Goal: Information Seeking & Learning: Learn about a topic

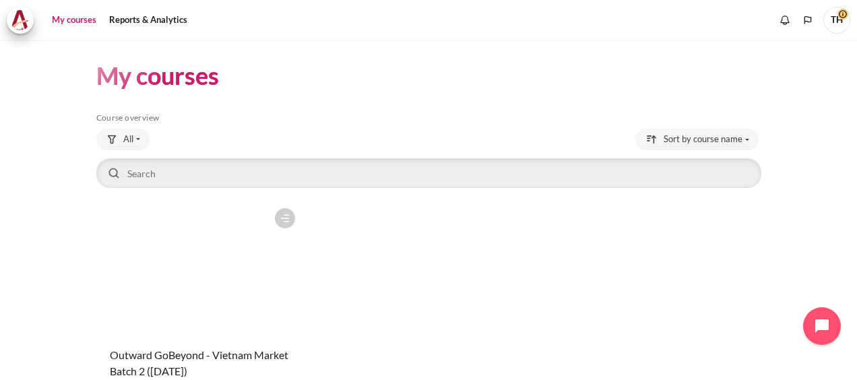
scroll to position [112, 0]
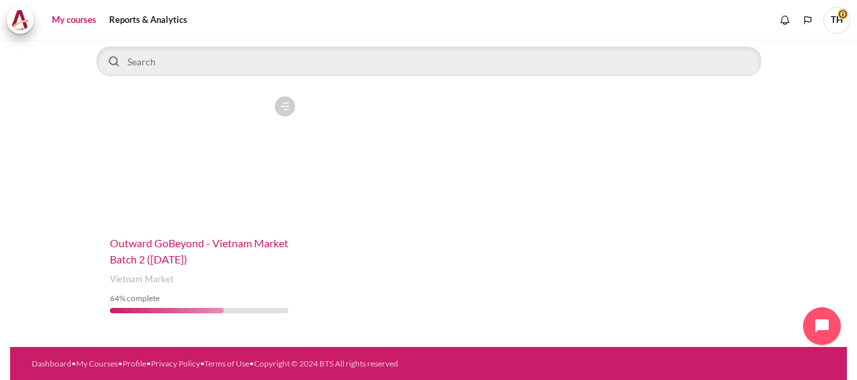
click at [203, 242] on span "Outward GoBeyond - Vietnam Market Batch 2 ([DATE])" at bounding box center [199, 250] width 178 height 29
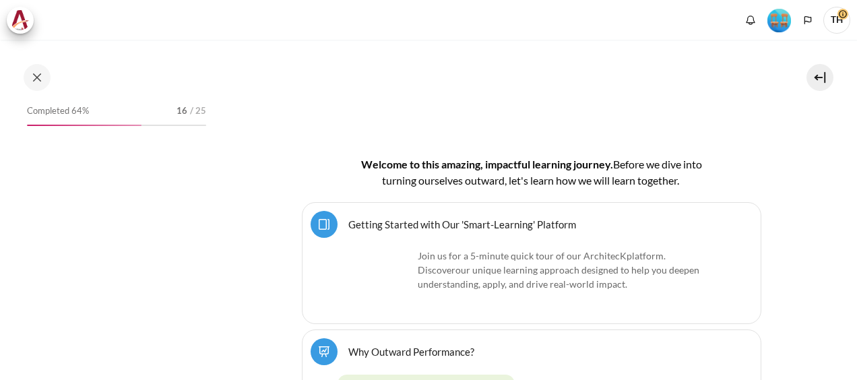
scroll to position [404, 0]
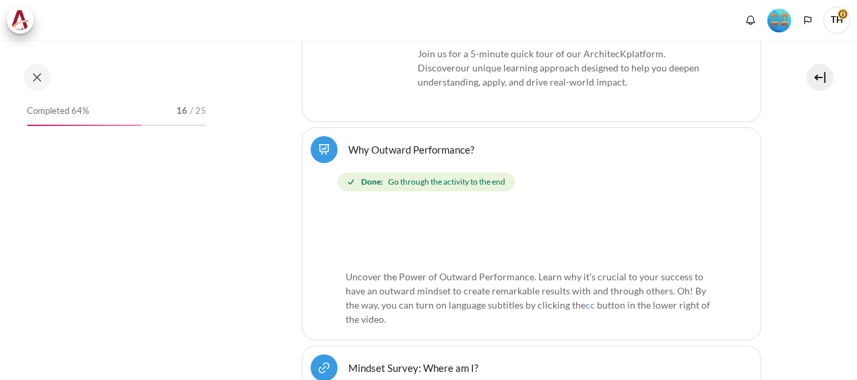
click at [780, 20] on img "Level #4" at bounding box center [779, 21] width 24 height 24
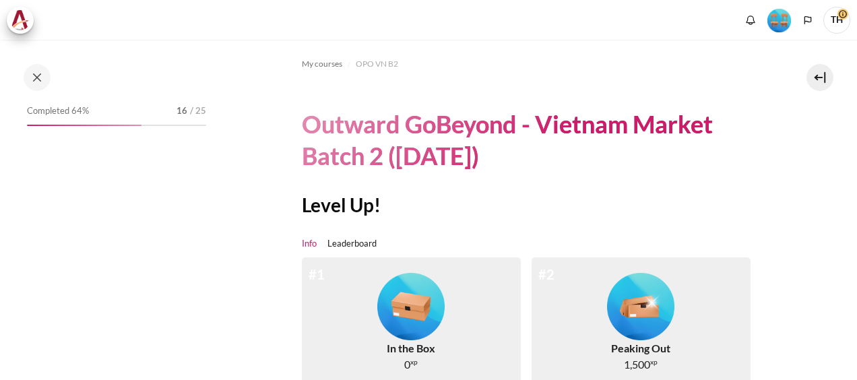
scroll to position [135, 0]
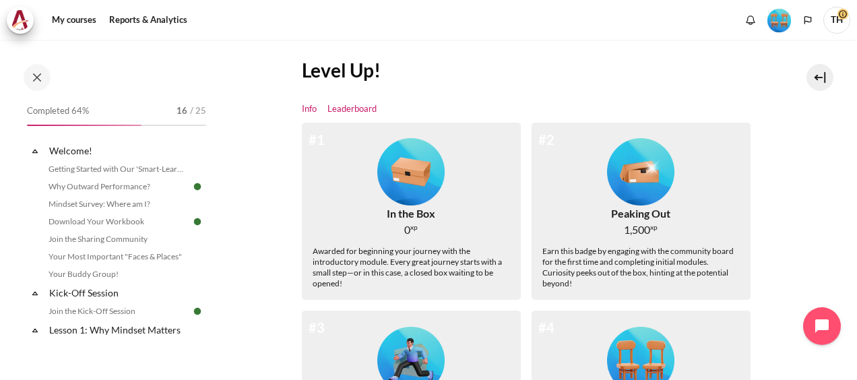
click at [348, 107] on link "Leaderboard" at bounding box center [351, 108] width 49 height 13
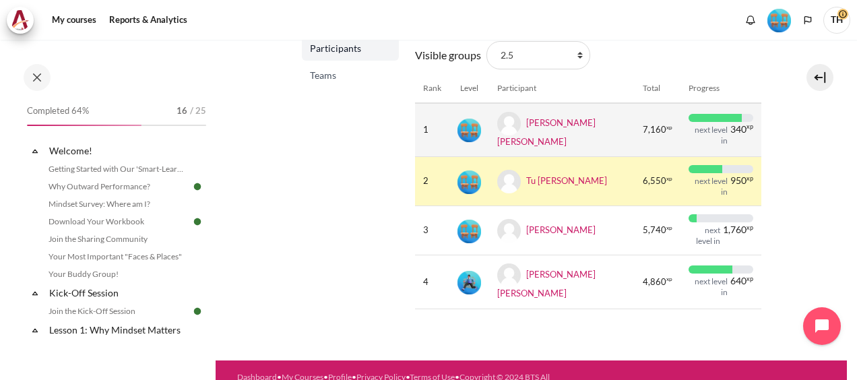
scroll to position [226, 0]
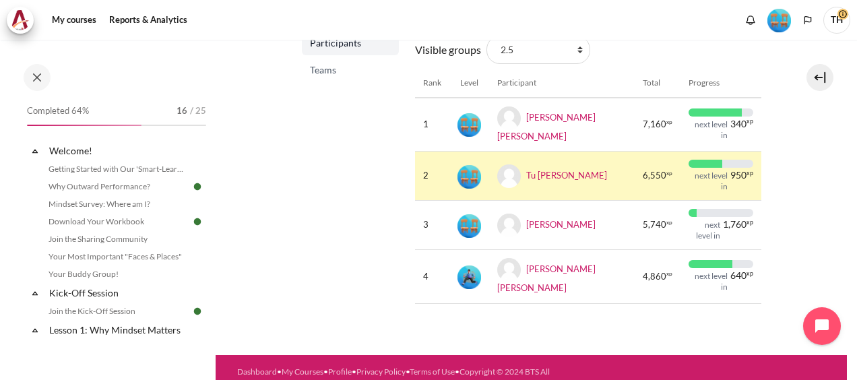
click at [325, 72] on span "Teams" at bounding box center [352, 69] width 84 height 13
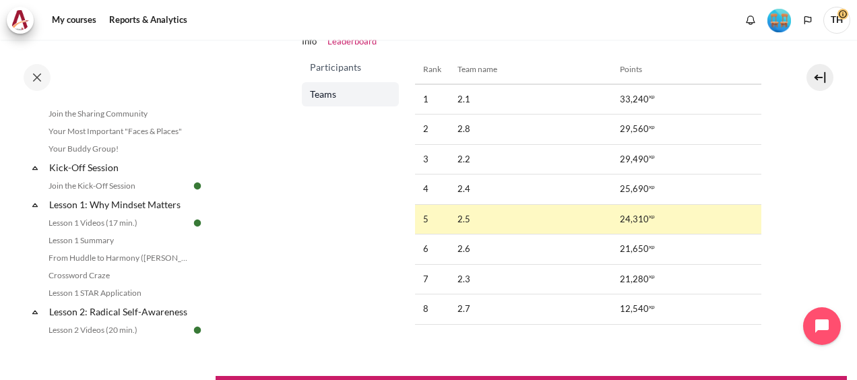
scroll to position [135, 0]
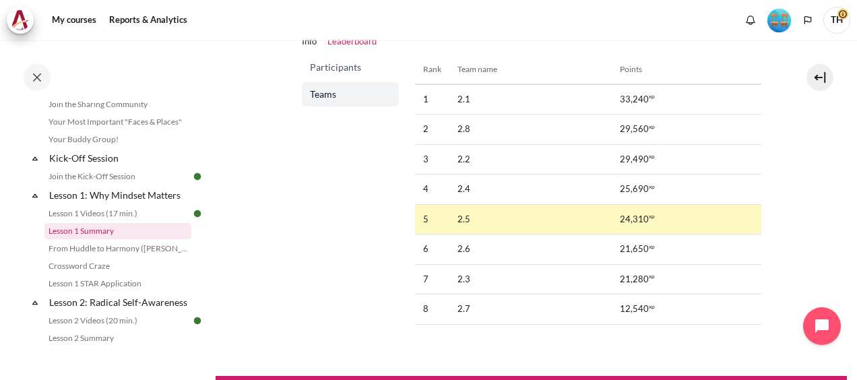
click at [110, 233] on link "Lesson 1 Summary" at bounding box center [117, 231] width 147 height 16
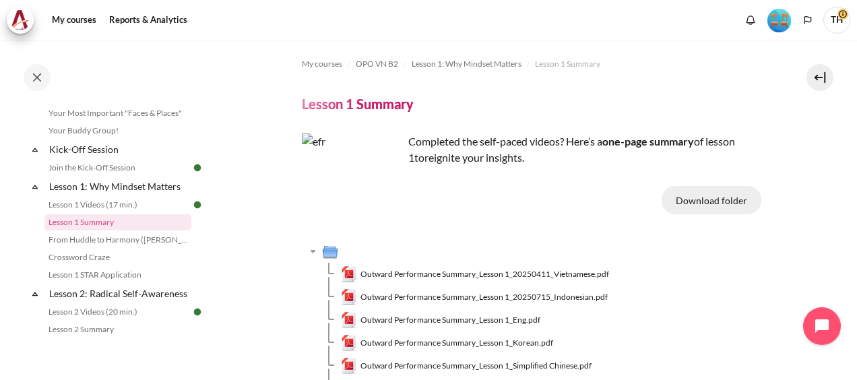
click at [726, 201] on button "Download folder" at bounding box center [711, 200] width 100 height 28
click at [104, 238] on link "From Huddle to Harmony ([PERSON_NAME]'s Story)" at bounding box center [117, 240] width 147 height 16
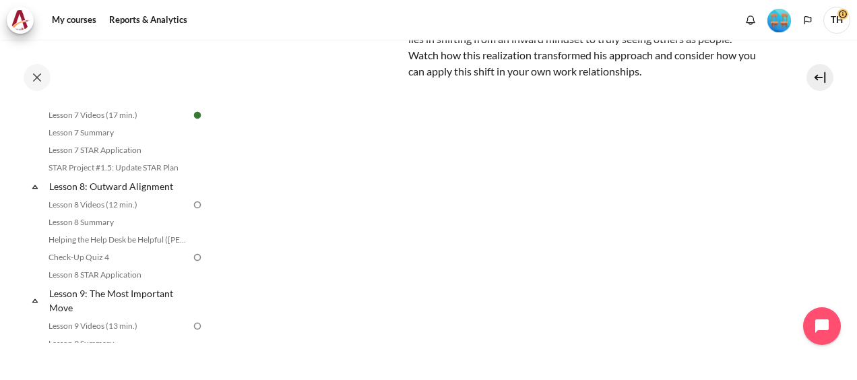
scroll to position [902, 0]
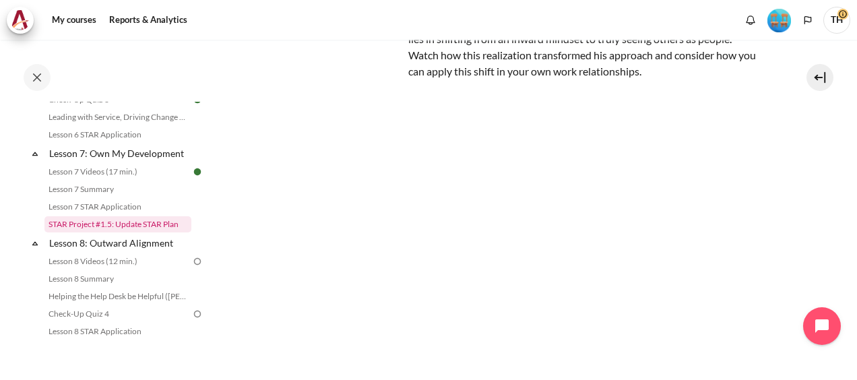
click at [132, 232] on link "STAR Project #1.5: Update STAR Plan" at bounding box center [117, 224] width 147 height 16
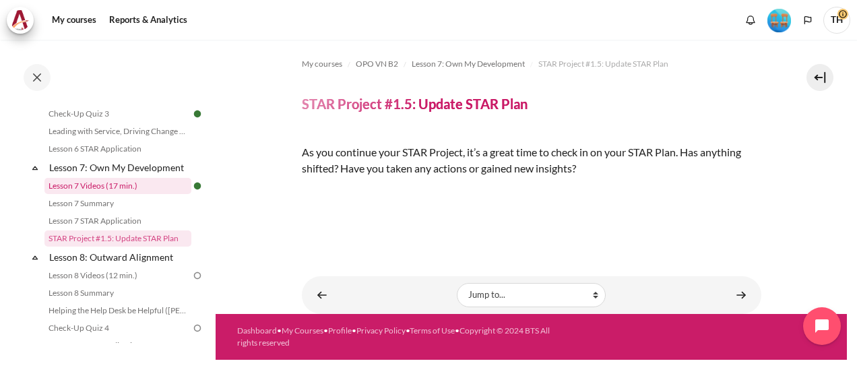
scroll to position [918, 0]
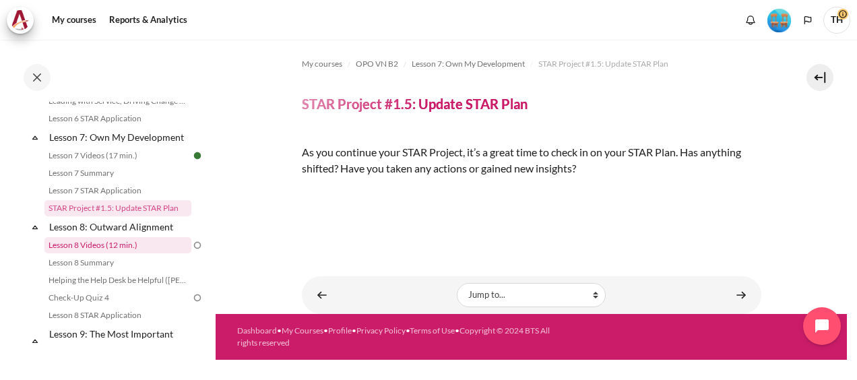
click at [121, 253] on link "Lesson 8 Videos (12 min.)" at bounding box center [117, 245] width 147 height 16
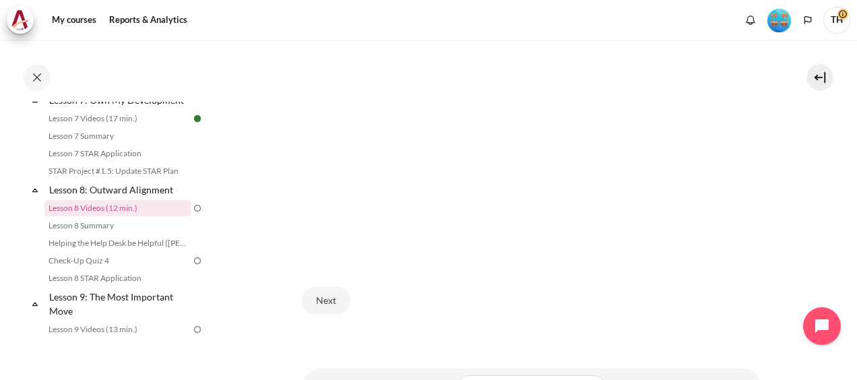
scroll to position [528, 0]
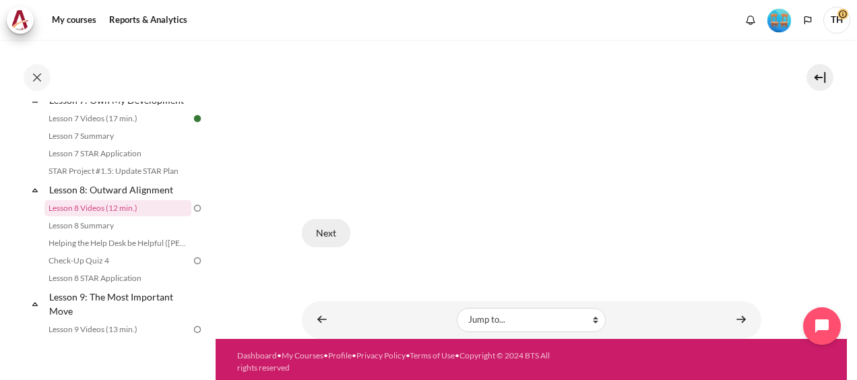
click at [322, 230] on button "Next" at bounding box center [326, 233] width 48 height 28
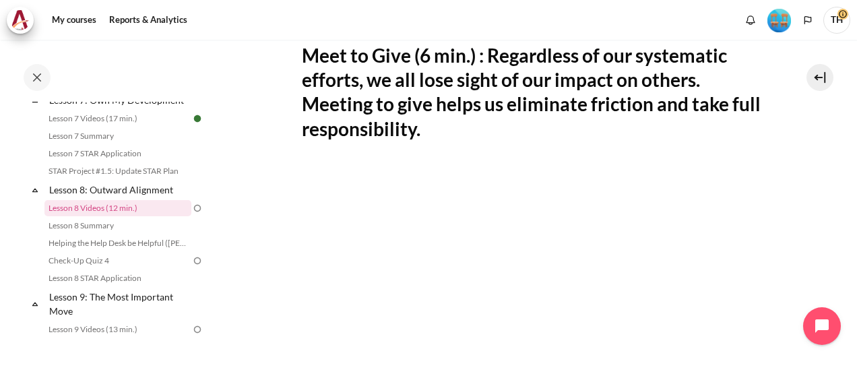
scroll to position [404, 0]
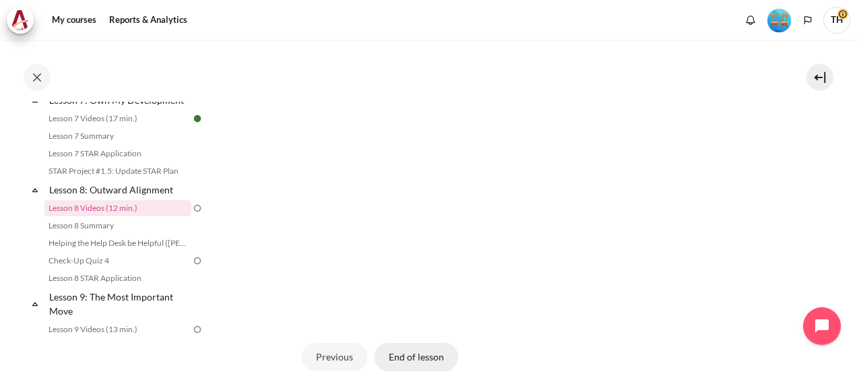
click at [418, 353] on button "End of lesson" at bounding box center [416, 357] width 84 height 28
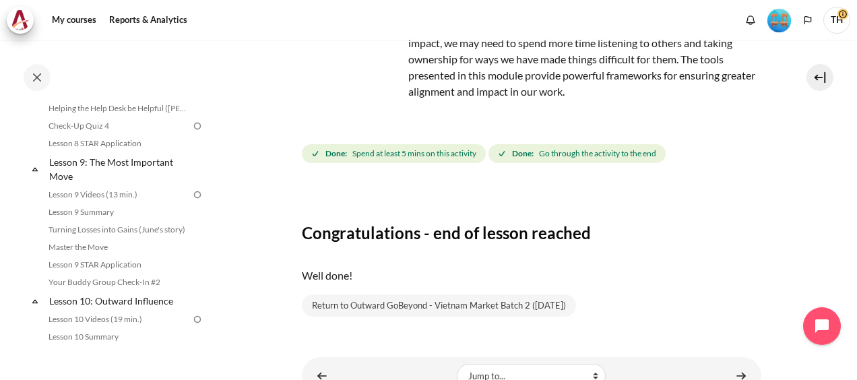
scroll to position [180, 0]
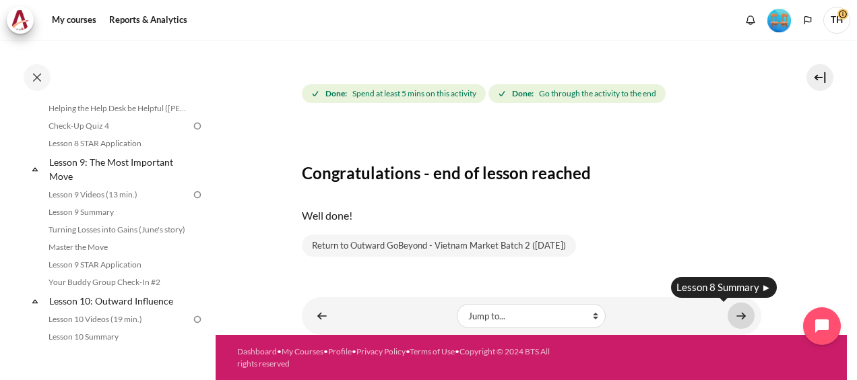
click at [735, 315] on link "Content" at bounding box center [740, 315] width 27 height 26
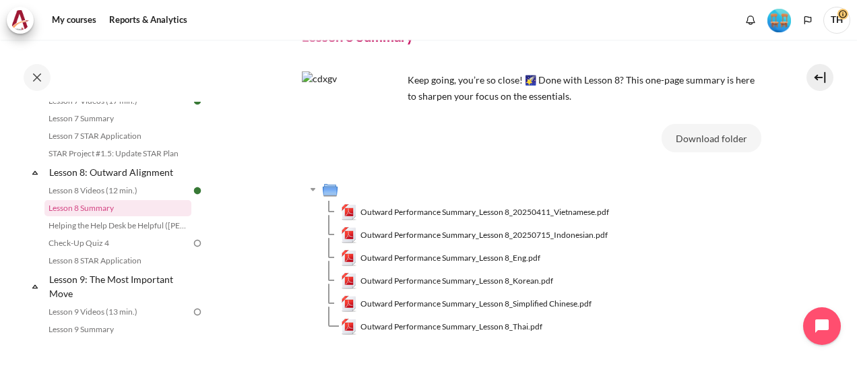
scroll to position [135, 0]
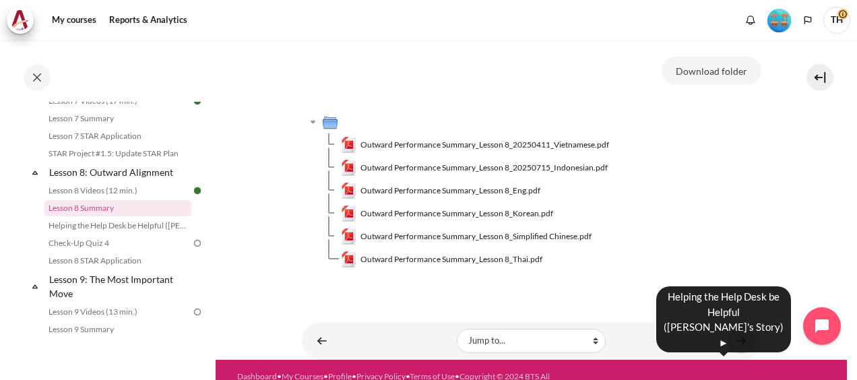
click at [737, 344] on link "Content" at bounding box center [740, 340] width 27 height 26
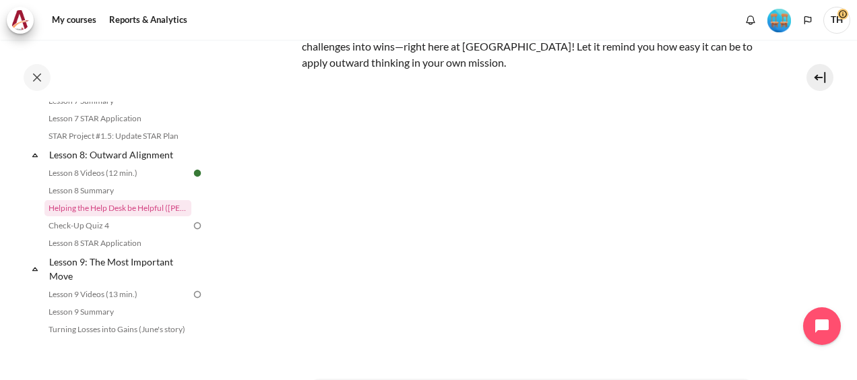
scroll to position [214, 0]
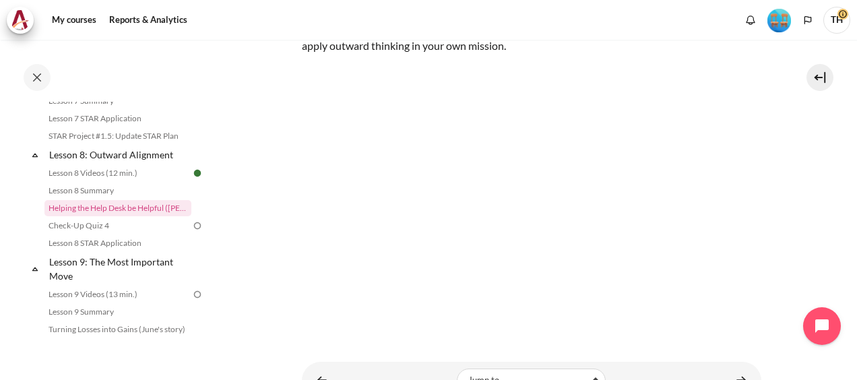
click at [255, 187] on section "My courses OPO VN B2 Lesson 8: Outward Alignment Helping the Help Desk be Helpf…" at bounding box center [531, 113] width 631 height 574
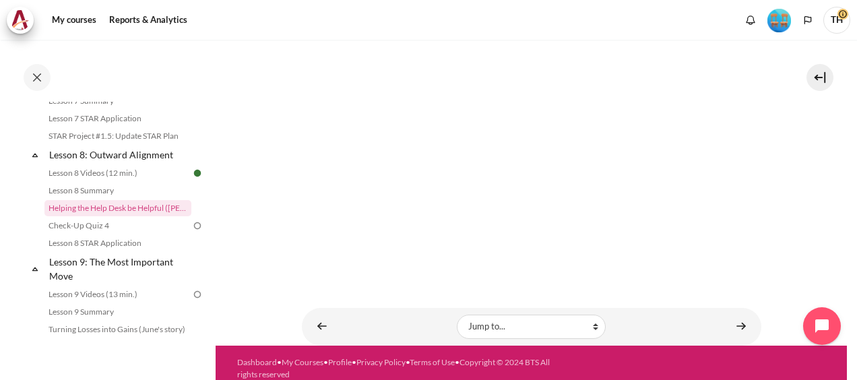
scroll to position [275, 0]
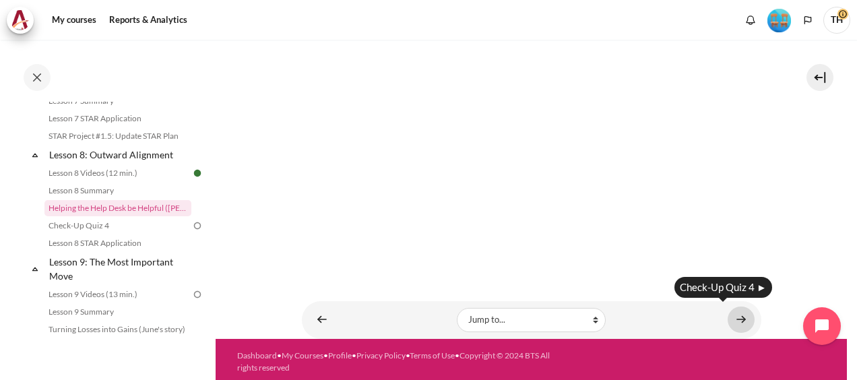
click at [732, 315] on link "Content" at bounding box center [740, 319] width 27 height 26
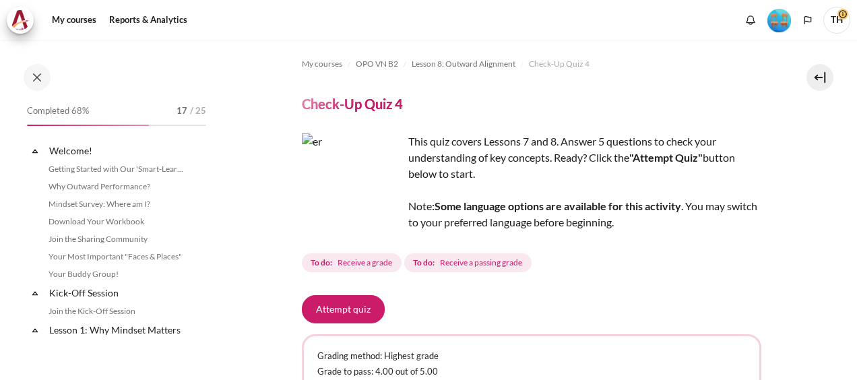
scroll to position [1008, 0]
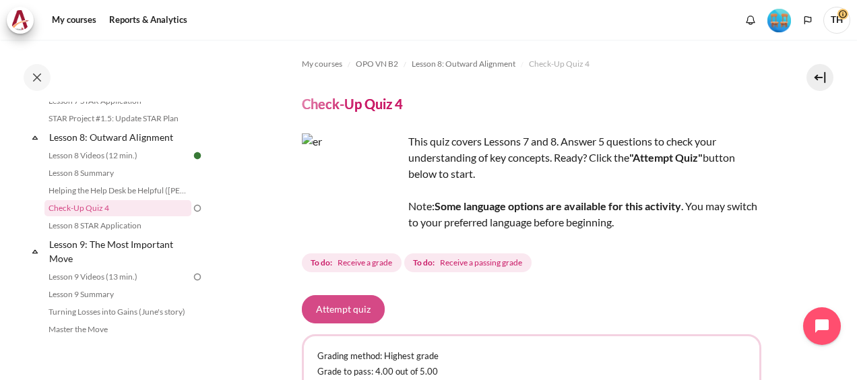
click at [351, 311] on button "Attempt quiz" at bounding box center [343, 309] width 83 height 28
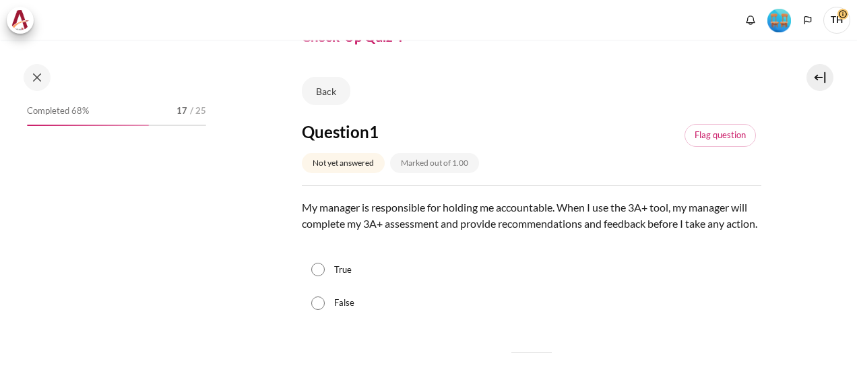
scroll to position [1008, 0]
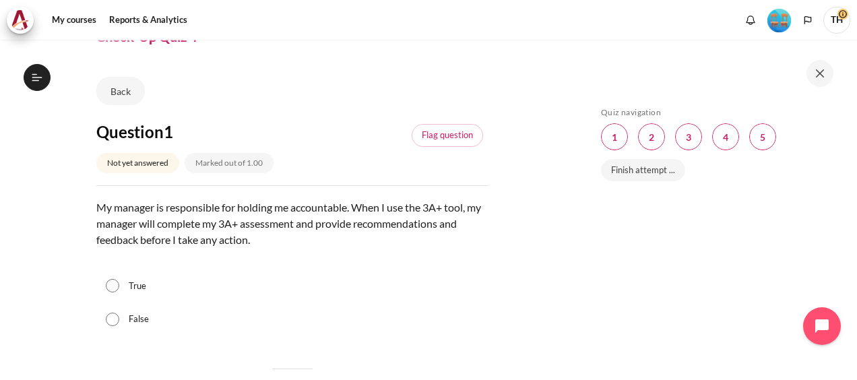
click at [121, 317] on div "False" at bounding box center [292, 319] width 392 height 34
click at [111, 319] on input "False" at bounding box center [112, 318] width 13 height 13
radio input "true"
click at [453, 135] on link "Flag question" at bounding box center [446, 135] width 71 height 23
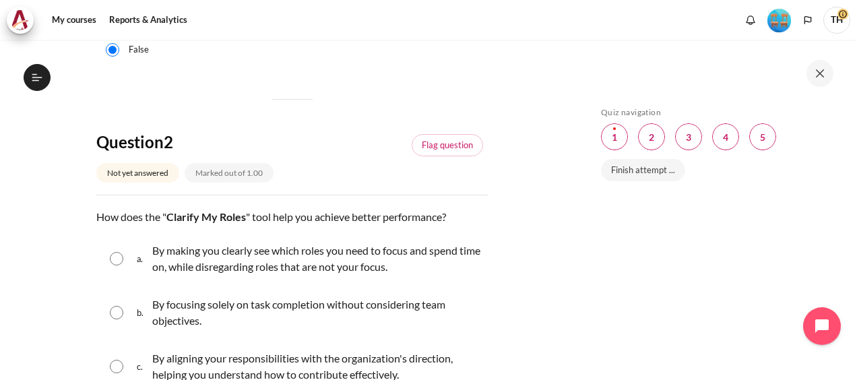
scroll to position [404, 0]
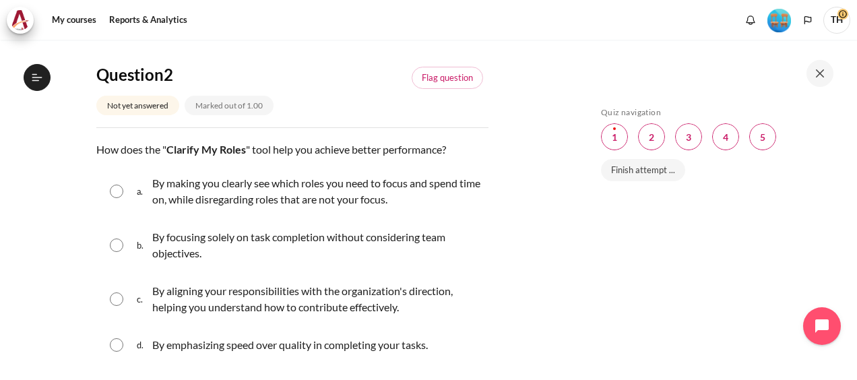
click at [114, 297] on input "Content" at bounding box center [116, 298] width 13 height 13
radio input "true"
click at [458, 84] on link "Flag question" at bounding box center [446, 78] width 71 height 23
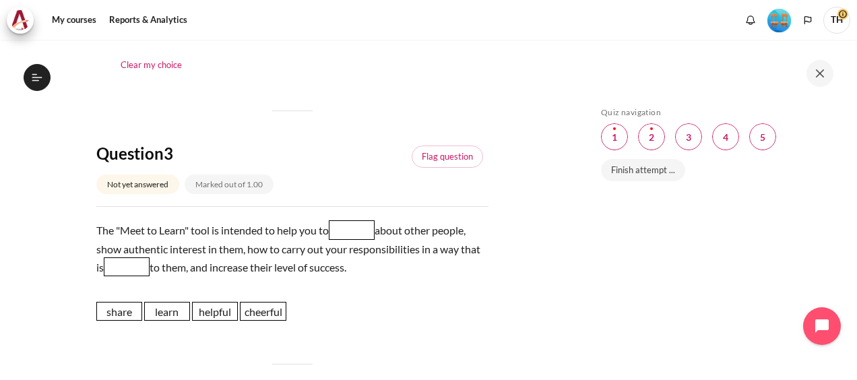
scroll to position [741, 0]
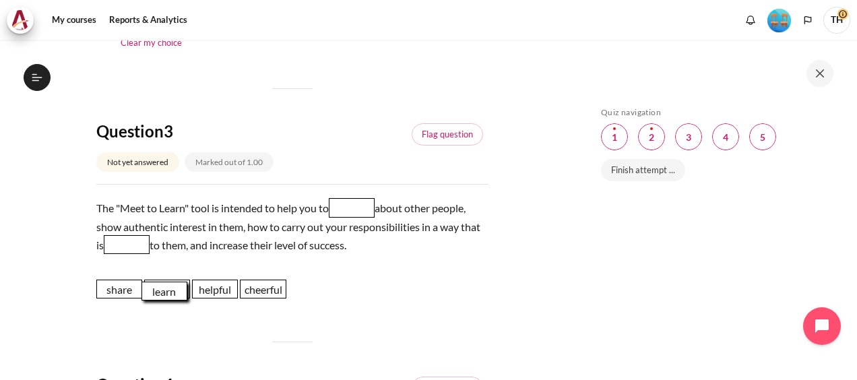
click at [168, 294] on span "learn" at bounding box center [164, 291] width 46 height 19
drag, startPoint x: 167, startPoint y: 292, endPoint x: 353, endPoint y: 209, distance: 203.8
click at [353, 209] on span "learn" at bounding box center [352, 205] width 46 height 19
drag, startPoint x: 218, startPoint y: 295, endPoint x: 154, endPoint y: 253, distance: 77.0
click at [154, 253] on span "helpful" at bounding box center [150, 246] width 46 height 19
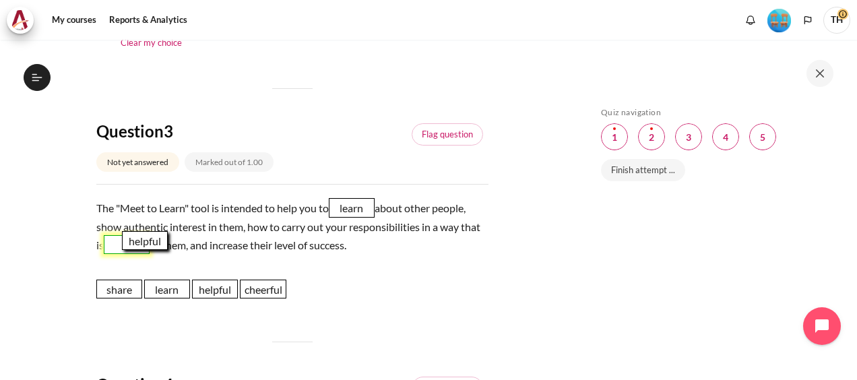
drag, startPoint x: 207, startPoint y: 289, endPoint x: 137, endPoint y: 241, distance: 84.8
click at [137, 241] on span "helpful" at bounding box center [145, 240] width 46 height 19
click at [446, 127] on link "Flag question" at bounding box center [446, 134] width 71 height 23
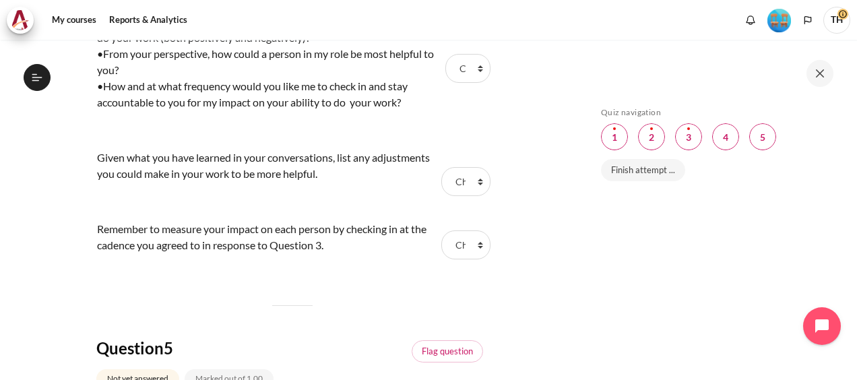
scroll to position [1212, 0]
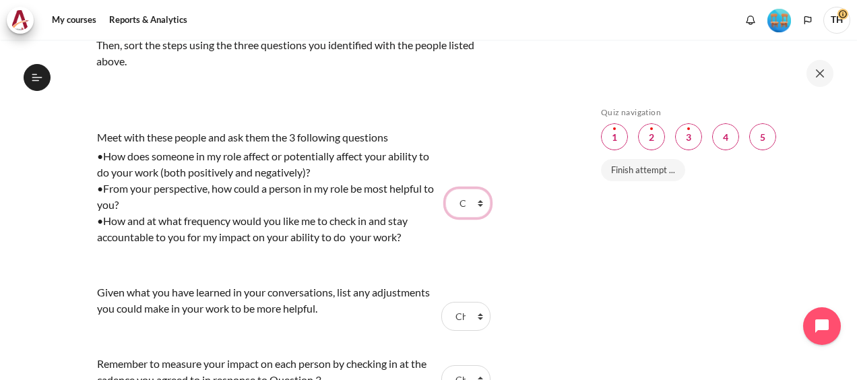
click at [475, 205] on select "Choose... Step 2 Step 1 Step 3" at bounding box center [467, 203] width 44 height 28
click at [8, 245] on div "My courses OPO VN B2 Lesson 8: Outward Alignment Check-Up Quiz 4 Check-Up Quiz …" at bounding box center [428, 210] width 857 height 340
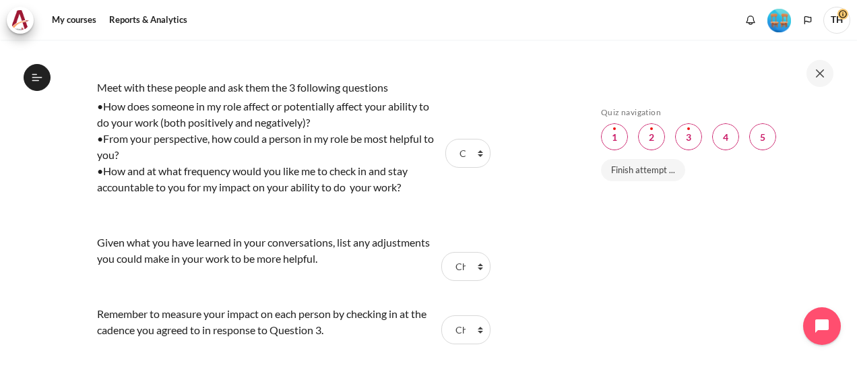
scroll to position [1280, 0]
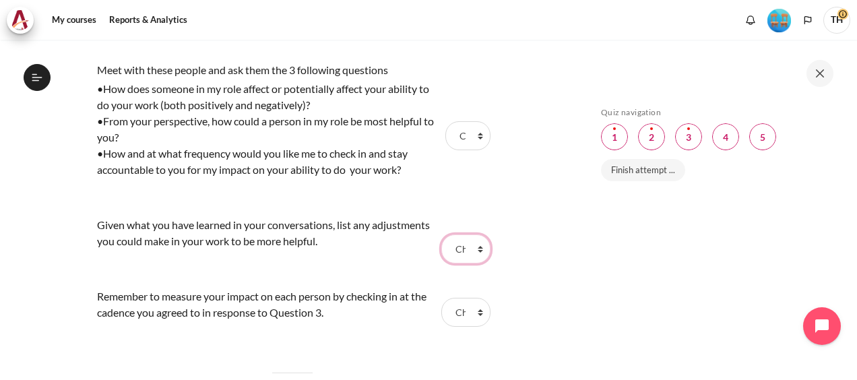
click at [476, 248] on select "Choose... Step 2 Step 1 Step 3" at bounding box center [465, 248] width 48 height 28
click at [479, 245] on select "Choose... Step 2 Step 1 Step 3" at bounding box center [465, 248] width 48 height 28
select select "2"
click at [441, 234] on select "Choose... Step 2 Step 1 Step 3" at bounding box center [465, 248] width 48 height 28
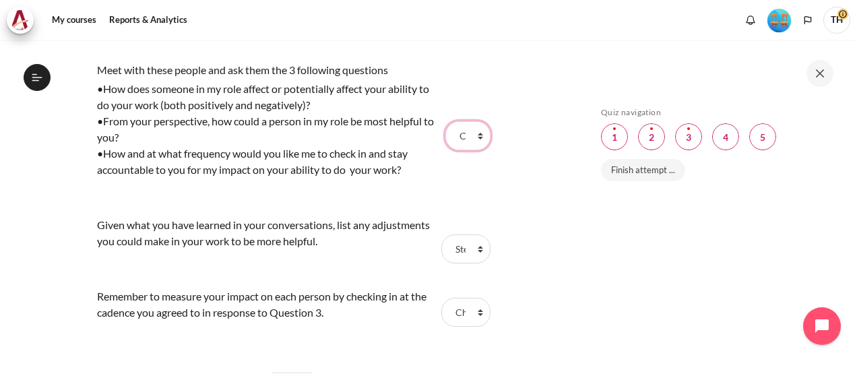
click at [469, 133] on select "Choose... Step 2 Step 1 Step 3" at bounding box center [467, 135] width 44 height 28
click at [390, 123] on div "•From your perspective, how could a person in my role be most helpful to you?" at bounding box center [269, 129] width 345 height 32
click at [469, 131] on select "Choose... Step 2 Step 1 Step 3" at bounding box center [467, 135] width 44 height 28
select select "2"
click at [445, 121] on select "Choose... Step 2 Step 1 Step 3" at bounding box center [467, 135] width 44 height 28
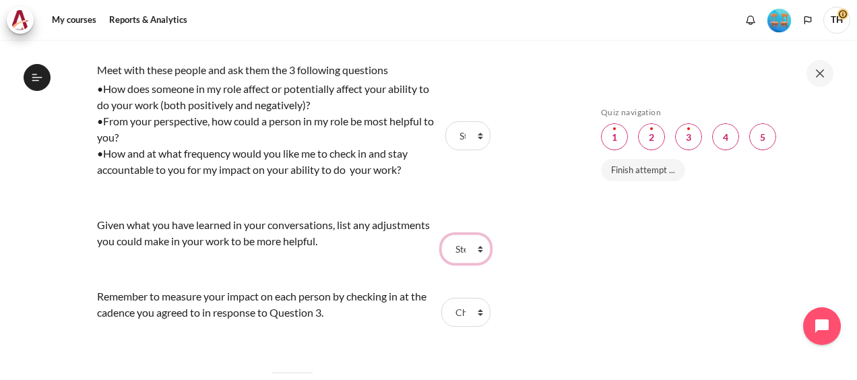
click at [473, 250] on select "Choose... Step 2 Step 1 Step 3" at bounding box center [465, 248] width 48 height 28
select select "1"
click at [441, 234] on select "Choose... Step 2 Step 1 Step 3" at bounding box center [465, 248] width 48 height 28
click at [473, 310] on select "Choose... Step 2 Step 1 Step 3" at bounding box center [465, 312] width 48 height 28
select select "3"
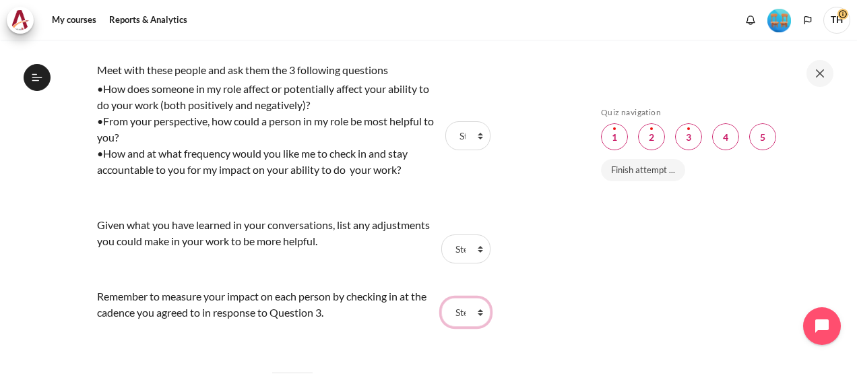
click at [441, 298] on select "Choose... Step 2 Step 1 Step 3" at bounding box center [465, 312] width 48 height 28
click at [471, 252] on select "Choose... Step 2 Step 1 Step 3" at bounding box center [465, 248] width 48 height 28
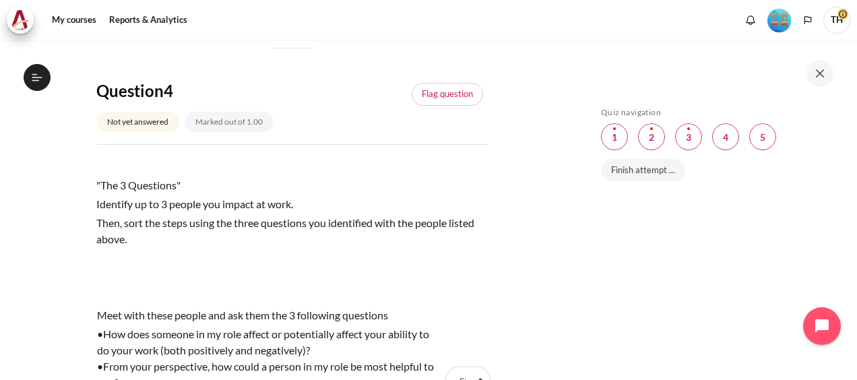
scroll to position [943, 0]
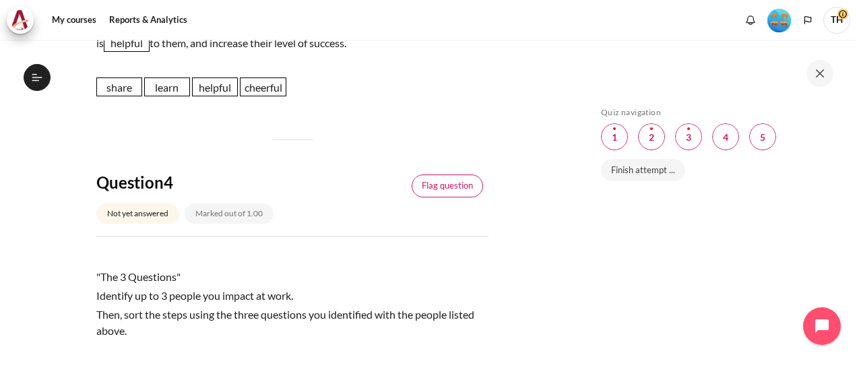
click at [452, 183] on link "Flag question" at bounding box center [446, 185] width 71 height 23
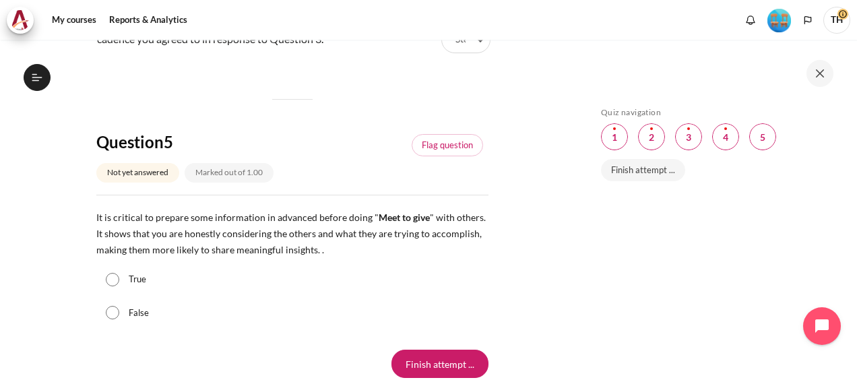
scroll to position [1616, 0]
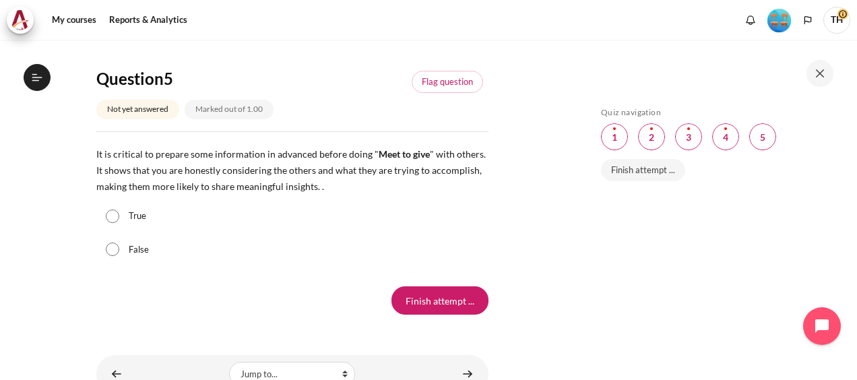
click at [114, 218] on input "True" at bounding box center [112, 215] width 13 height 13
radio input "true"
click at [457, 80] on link "Flag question" at bounding box center [446, 82] width 71 height 23
click at [461, 300] on input "Finish attempt ..." at bounding box center [439, 300] width 97 height 28
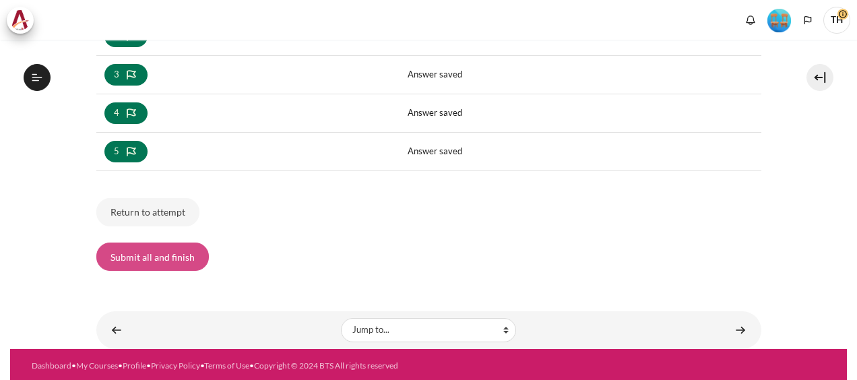
scroll to position [1008, 0]
drag, startPoint x: 163, startPoint y: 262, endPoint x: 166, endPoint y: 249, distance: 13.2
click at [166, 249] on button "Submit all and finish" at bounding box center [152, 256] width 112 height 28
click at [164, 249] on body "Skip to main content Open course index Completed 68% 17 / 25 Expand Collapse" at bounding box center [428, 190] width 857 height 380
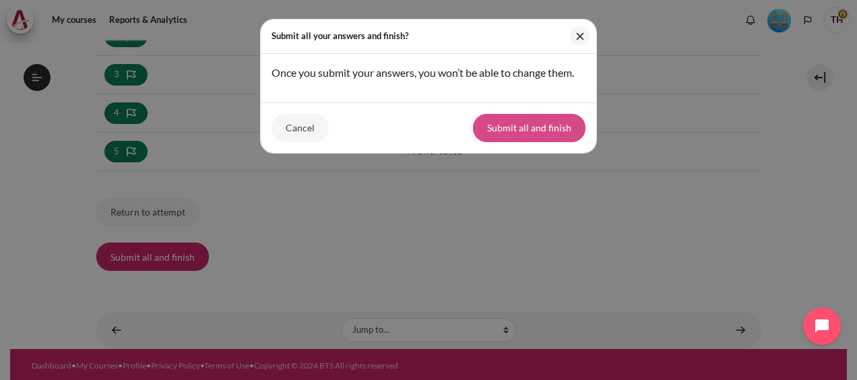
click at [510, 125] on button "Submit all and finish" at bounding box center [529, 128] width 112 height 28
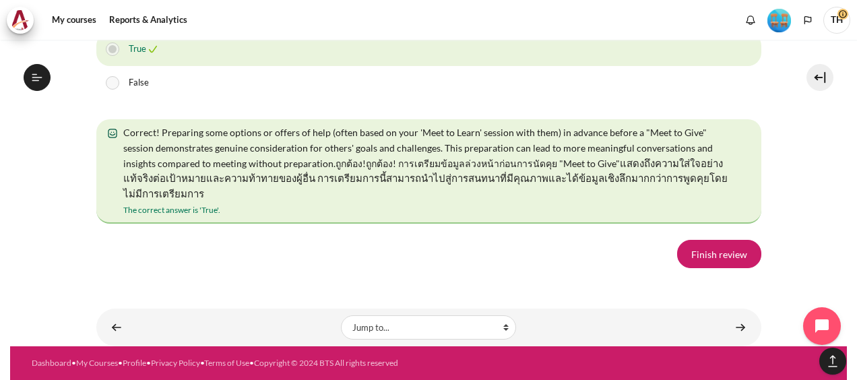
scroll to position [2643, 0]
click at [727, 252] on link "Finish review" at bounding box center [719, 254] width 84 height 28
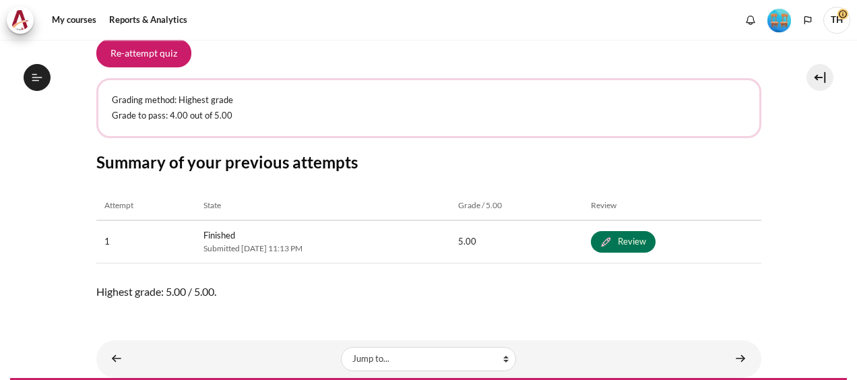
scroll to position [286, 0]
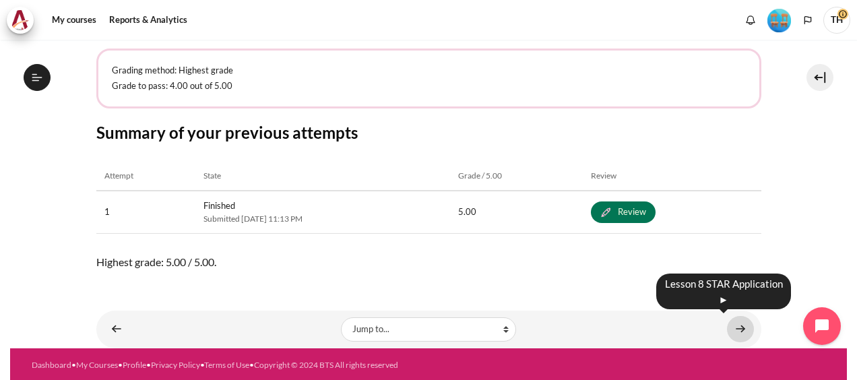
click at [731, 327] on link "Content" at bounding box center [740, 329] width 27 height 26
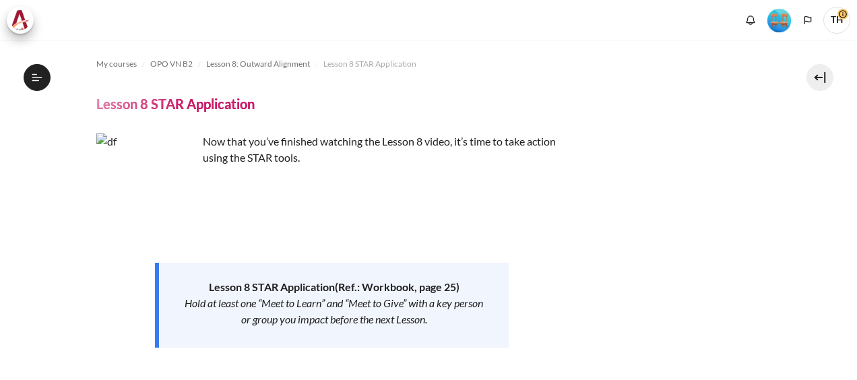
scroll to position [308, 0]
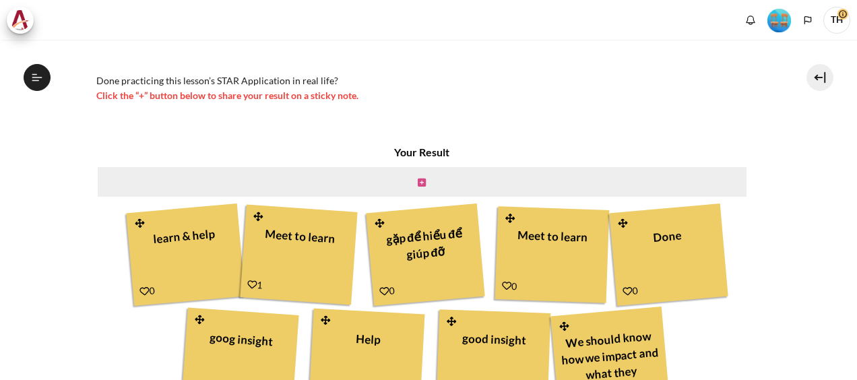
click at [418, 180] on icon "Content" at bounding box center [422, 182] width 8 height 9
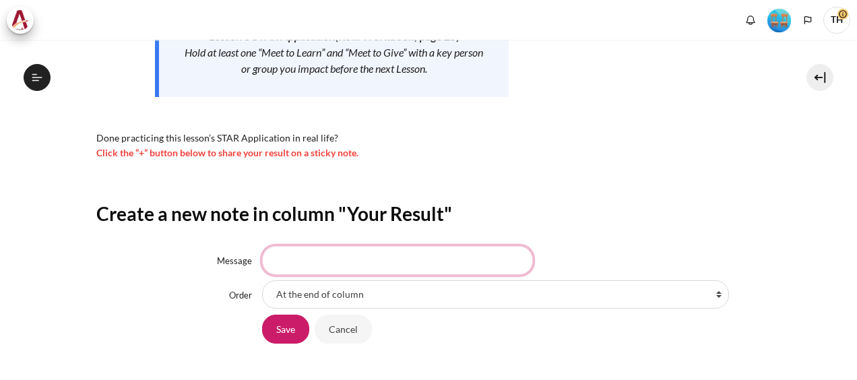
scroll to position [269, 0]
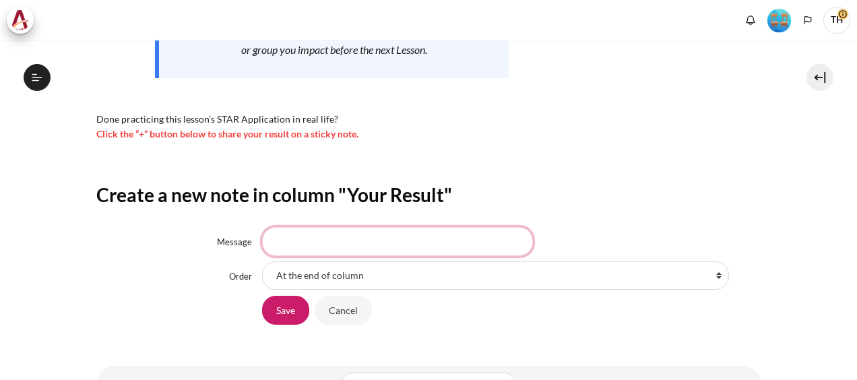
click at [341, 246] on input "Message" at bounding box center [397, 241] width 271 height 28
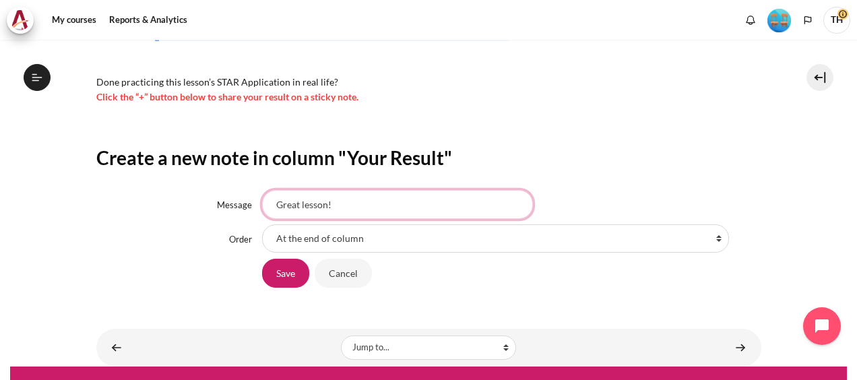
scroll to position [326, 0]
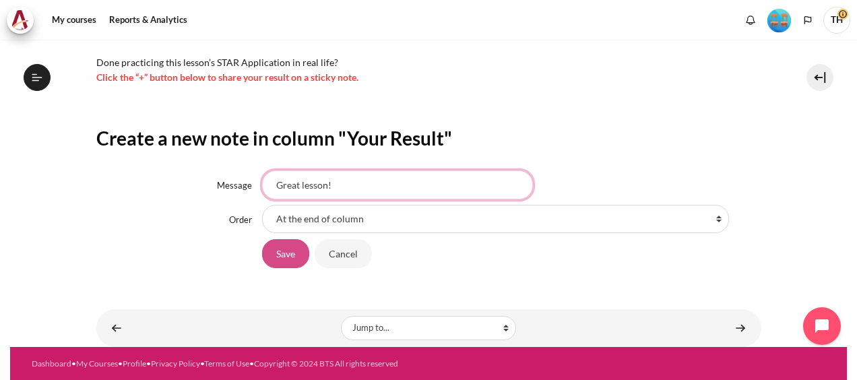
type input "Great lesson!"
click at [281, 252] on input "Save" at bounding box center [285, 253] width 47 height 28
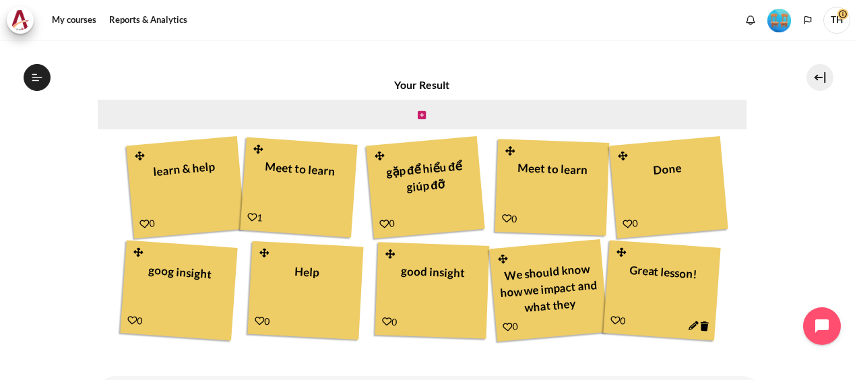
scroll to position [442, 0]
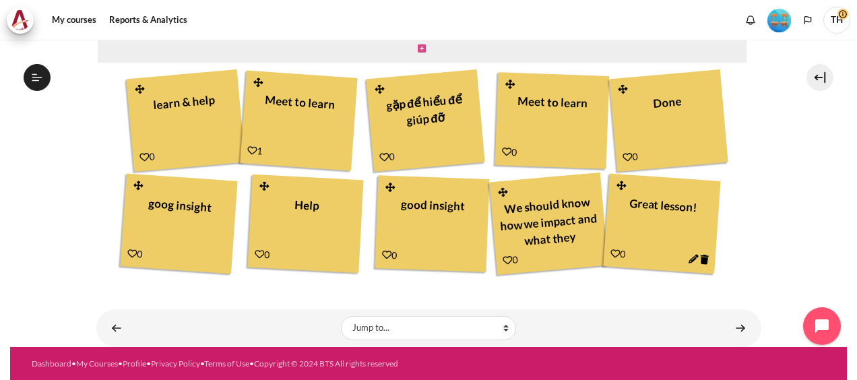
click at [418, 47] on icon "Content" at bounding box center [422, 48] width 8 height 9
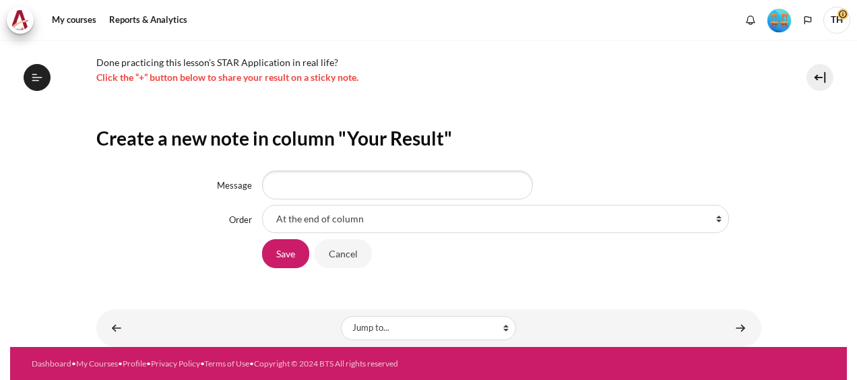
scroll to position [1025, 0]
click at [335, 189] on input "Message" at bounding box center [397, 184] width 271 height 28
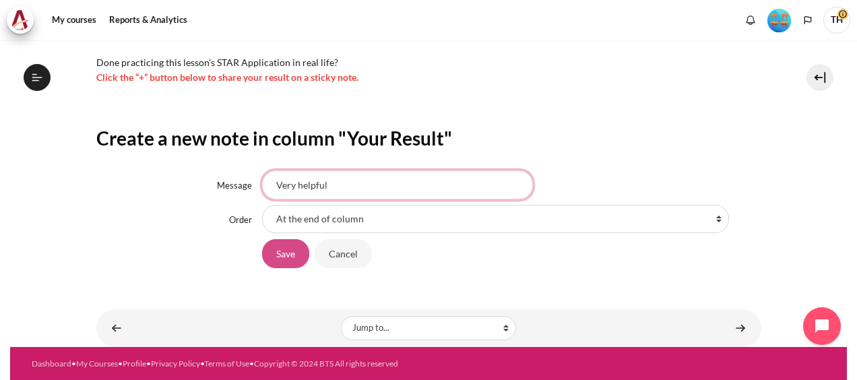
type input "Very helpful"
click at [272, 255] on input "Save" at bounding box center [285, 253] width 47 height 28
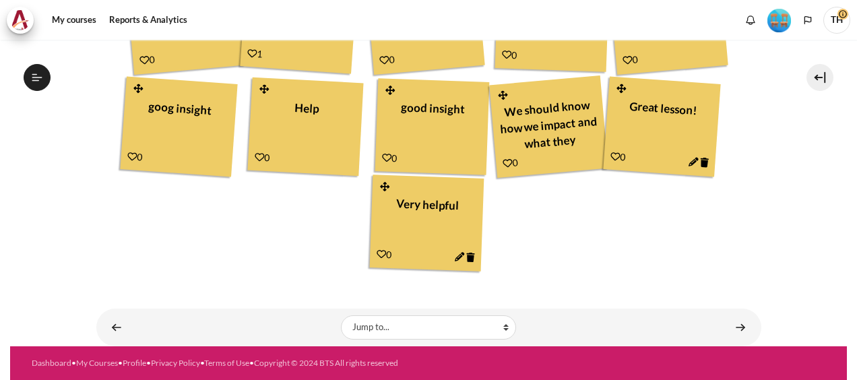
scroll to position [1025, 0]
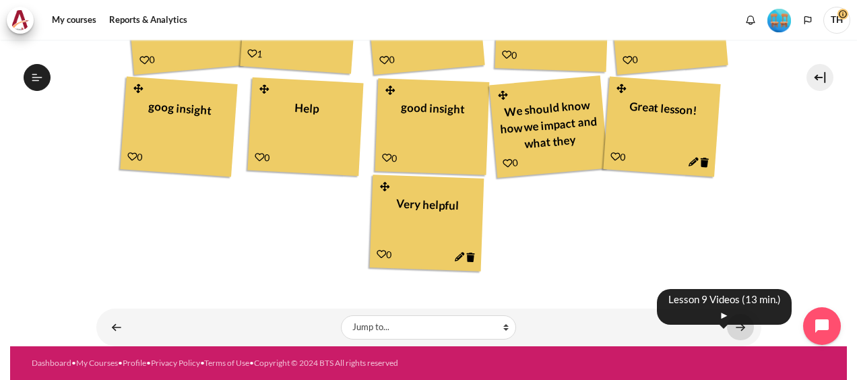
click at [737, 328] on link "Content" at bounding box center [740, 327] width 27 height 26
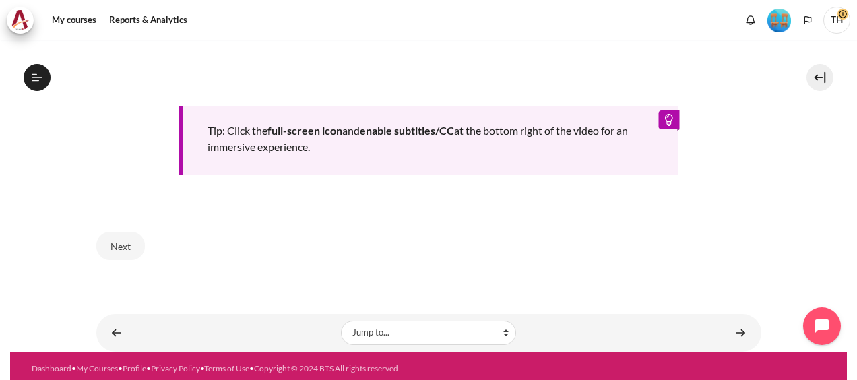
scroll to position [740, 0]
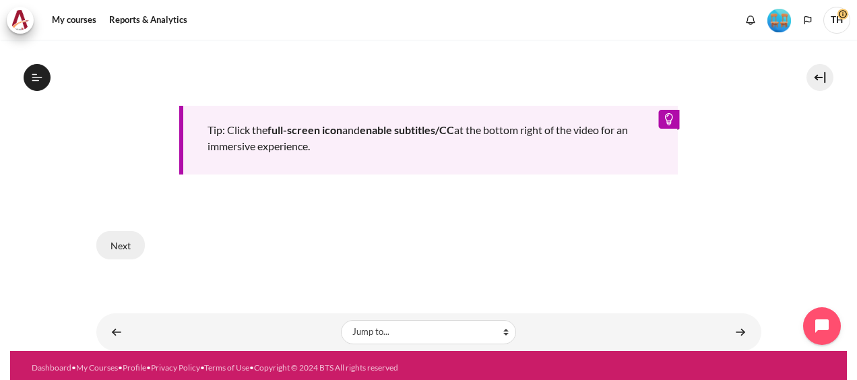
click at [117, 246] on button "Next" at bounding box center [120, 245] width 48 height 28
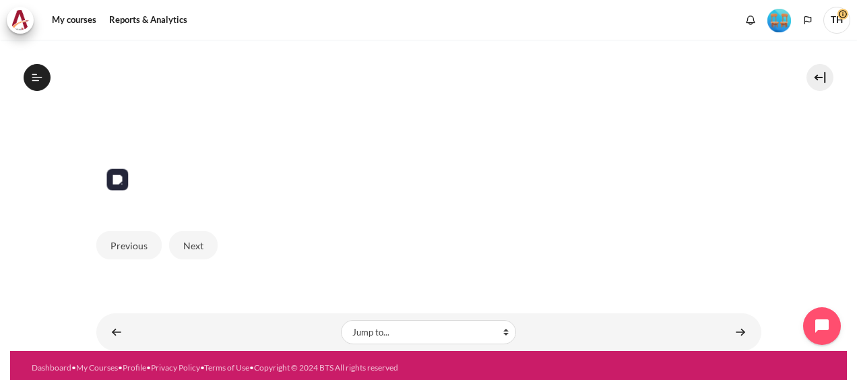
scroll to position [290, 0]
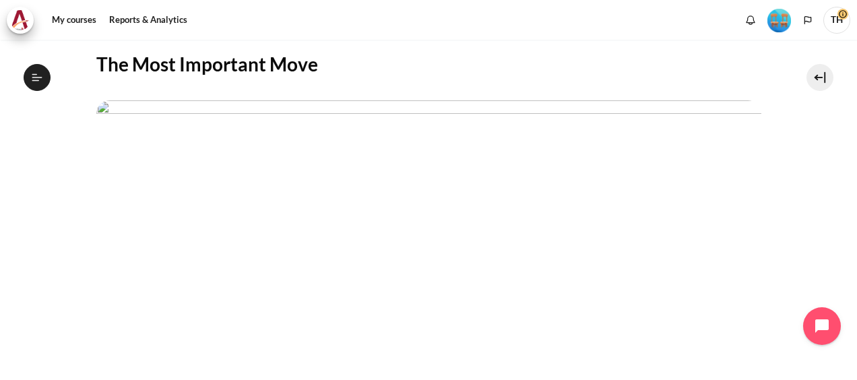
click at [456, 173] on img "Content" at bounding box center [428, 287] width 665 height 374
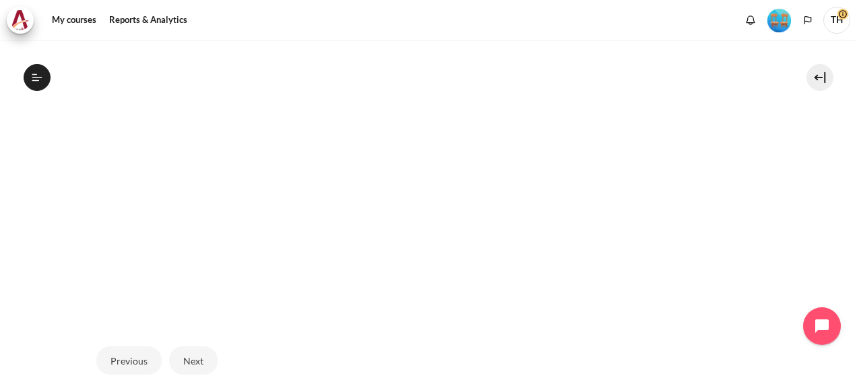
scroll to position [560, 0]
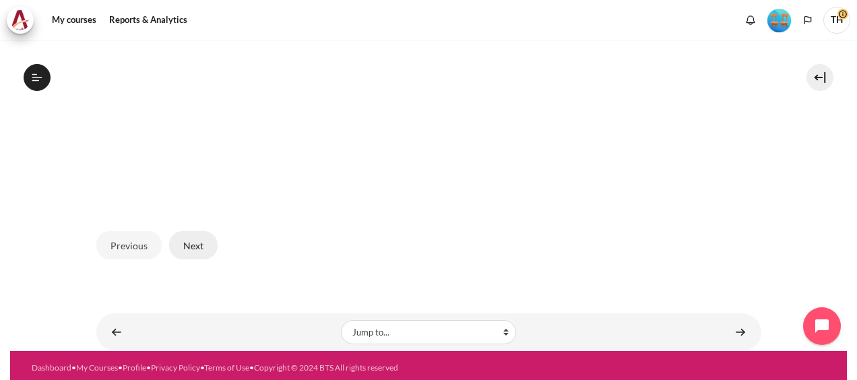
click at [198, 246] on button "Next" at bounding box center [193, 245] width 48 height 28
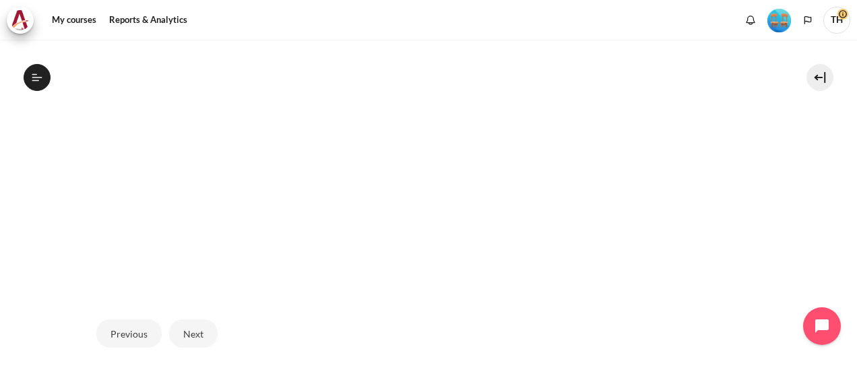
scroll to position [492, 0]
click at [202, 309] on button "Next" at bounding box center [193, 312] width 48 height 28
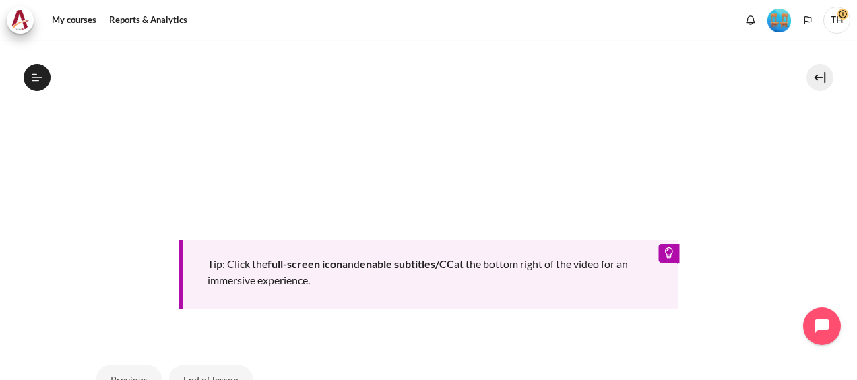
scroll to position [740, 0]
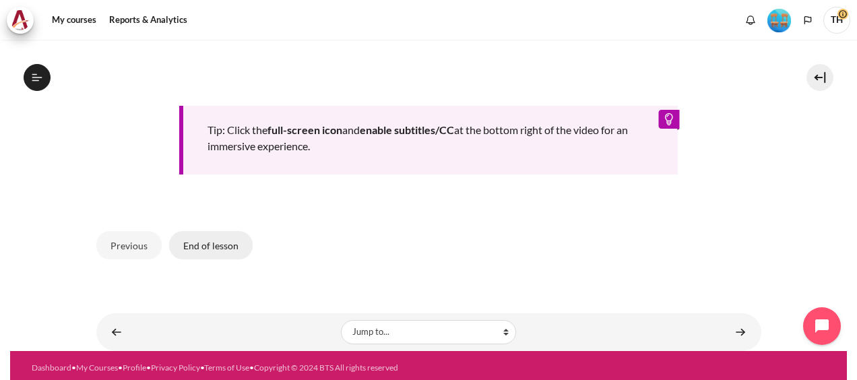
click at [223, 241] on button "End of lesson" at bounding box center [211, 245] width 84 height 28
click at [219, 241] on button "End of lesson" at bounding box center [211, 245] width 84 height 28
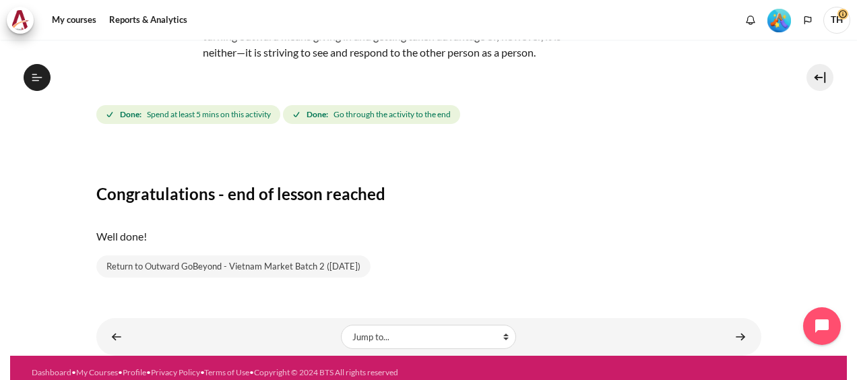
scroll to position [168, 0]
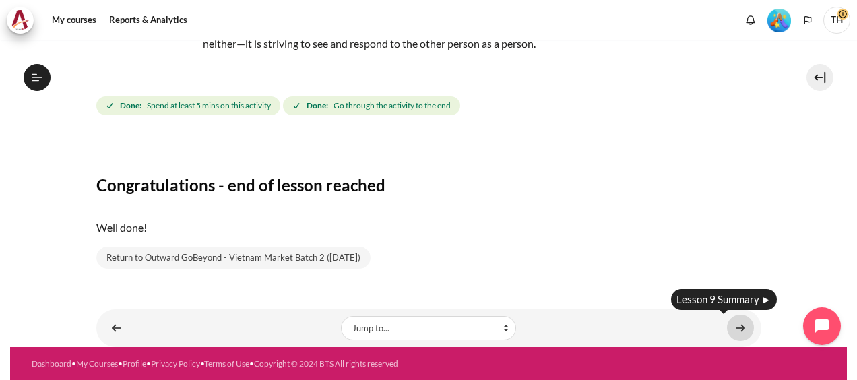
click at [737, 326] on link "Content" at bounding box center [740, 328] width 27 height 26
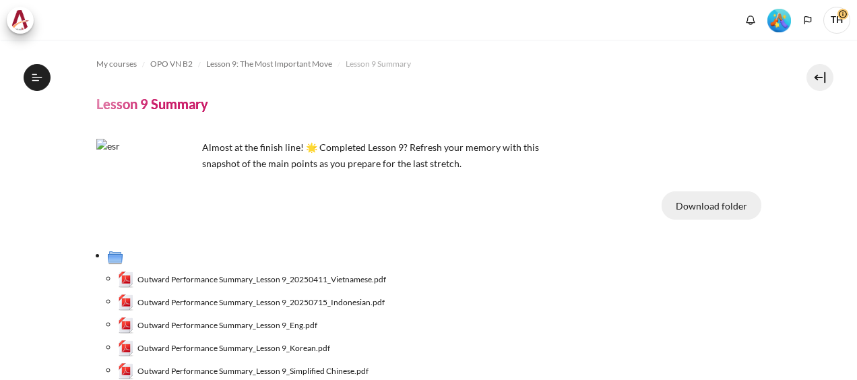
scroll to position [1094, 0]
click at [710, 207] on button "Download folder" at bounding box center [711, 205] width 100 height 28
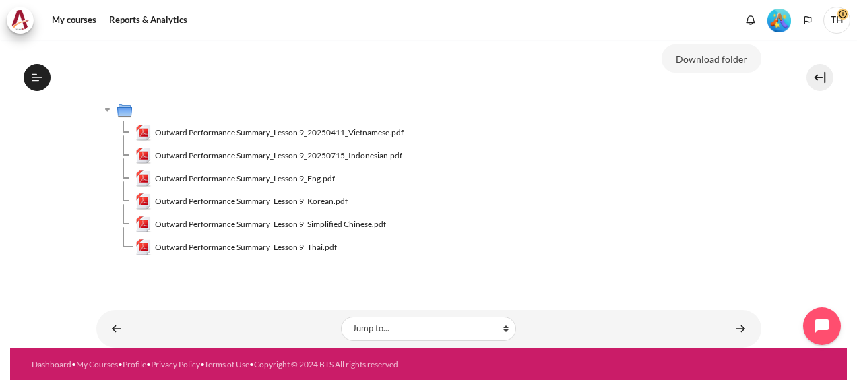
scroll to position [147, 0]
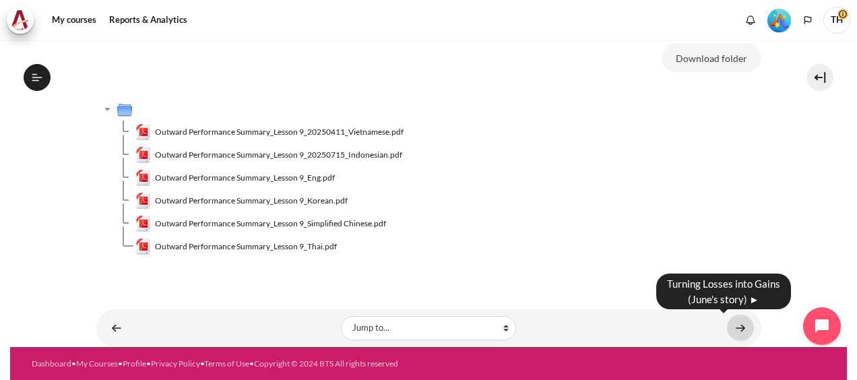
click at [735, 325] on link "Content" at bounding box center [740, 328] width 27 height 26
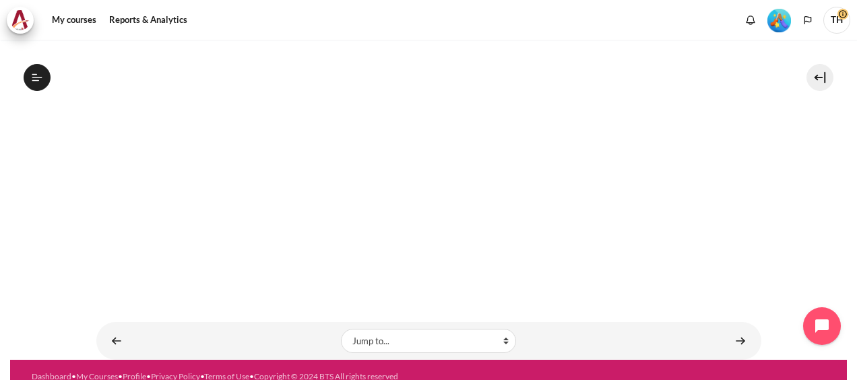
scroll to position [416, 0]
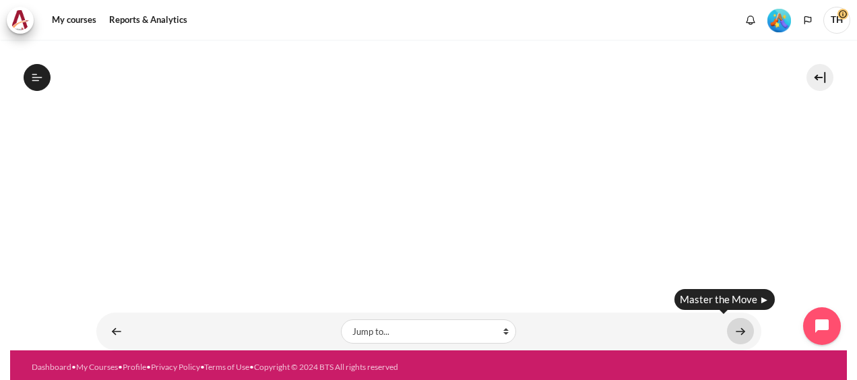
click at [735, 327] on link "Content" at bounding box center [740, 331] width 27 height 26
